Goal: Navigation & Orientation: Go to known website

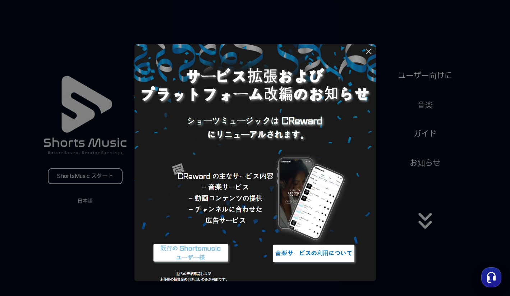
click at [367, 51] on icon at bounding box center [368, 51] width 9 height 9
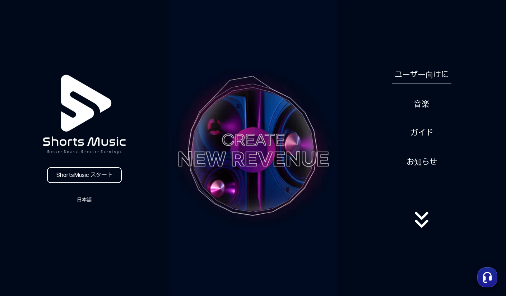
click at [412, 74] on link "ユーザー向けに" at bounding box center [422, 75] width 60 height 18
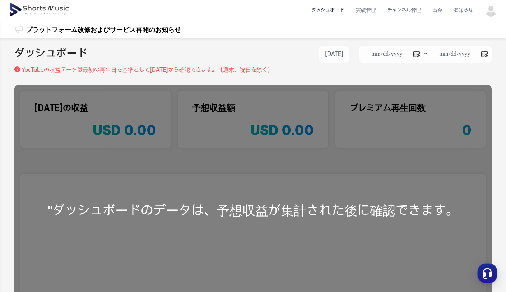
click at [194, 55] on div "**********" at bounding box center [253, 56] width 478 height 20
click at [345, 74] on div "**********" at bounding box center [253, 60] width 478 height 29
click at [404, 9] on li "チャンネル管理" at bounding box center [404, 10] width 45 height 19
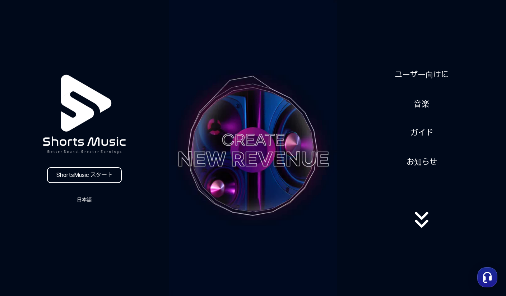
click at [251, 148] on video at bounding box center [253, 150] width 169 height 300
click at [87, 200] on button "日本語" at bounding box center [84, 199] width 35 height 10
click at [89, 200] on button at bounding box center [253, 148] width 506 height 296
click at [84, 200] on button "日本語" at bounding box center [84, 199] width 35 height 10
click at [79, 176] on button at bounding box center [253, 148] width 506 height 296
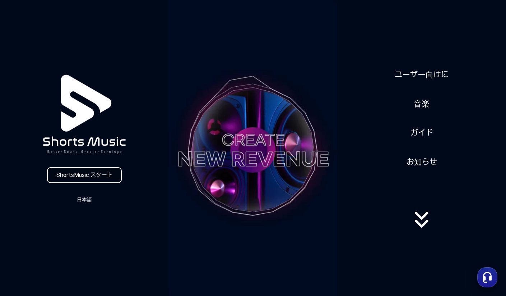
click at [80, 174] on link "ShortsMusic スタート" at bounding box center [84, 175] width 75 height 16
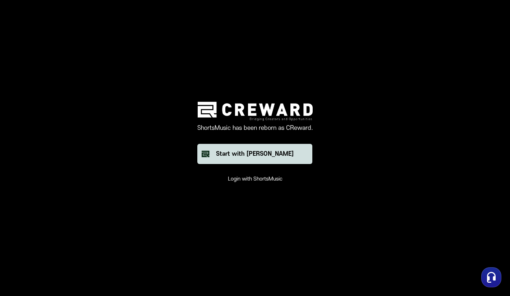
click at [245, 156] on div "Start with [PERSON_NAME]" at bounding box center [255, 154] width 78 height 9
